Goal: Information Seeking & Learning: Learn about a topic

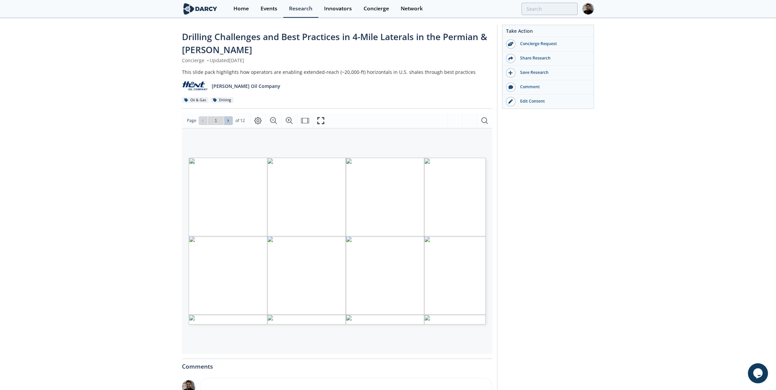
click at [227, 120] on icon at bounding box center [228, 121] width 4 height 4
type input "2"
click at [227, 120] on icon at bounding box center [228, 121] width 4 height 4
type input "3"
click at [227, 120] on icon at bounding box center [228, 121] width 4 height 4
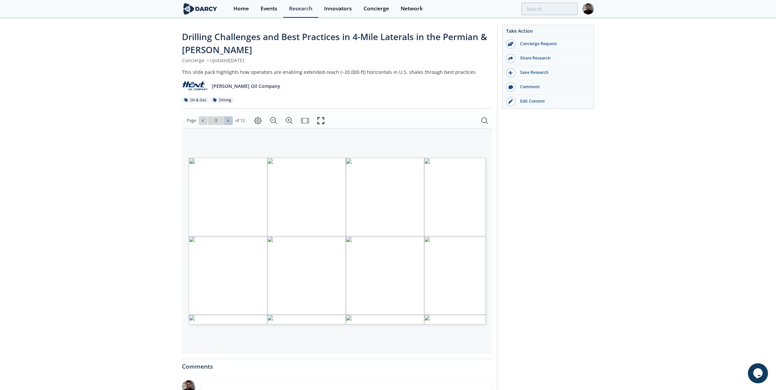
type input "4"
click at [227, 120] on icon at bounding box center [228, 121] width 4 height 4
type input "5"
click at [227, 120] on icon at bounding box center [228, 121] width 4 height 4
type input "6"
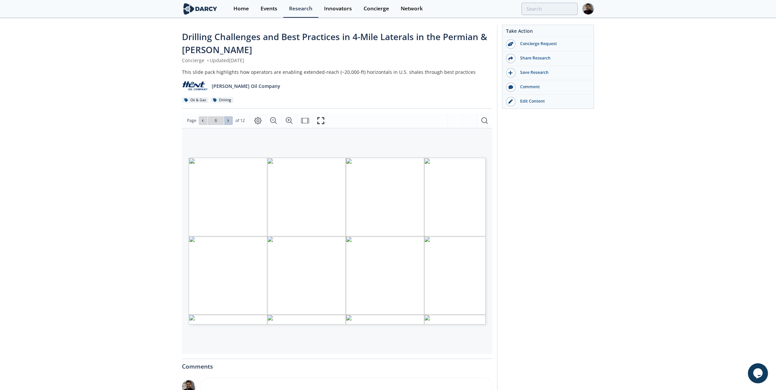
click at [227, 120] on icon at bounding box center [228, 121] width 4 height 4
type input "7"
click at [227, 120] on icon at bounding box center [228, 121] width 4 height 4
type input "8"
